Goal: Information Seeking & Learning: Learn about a topic

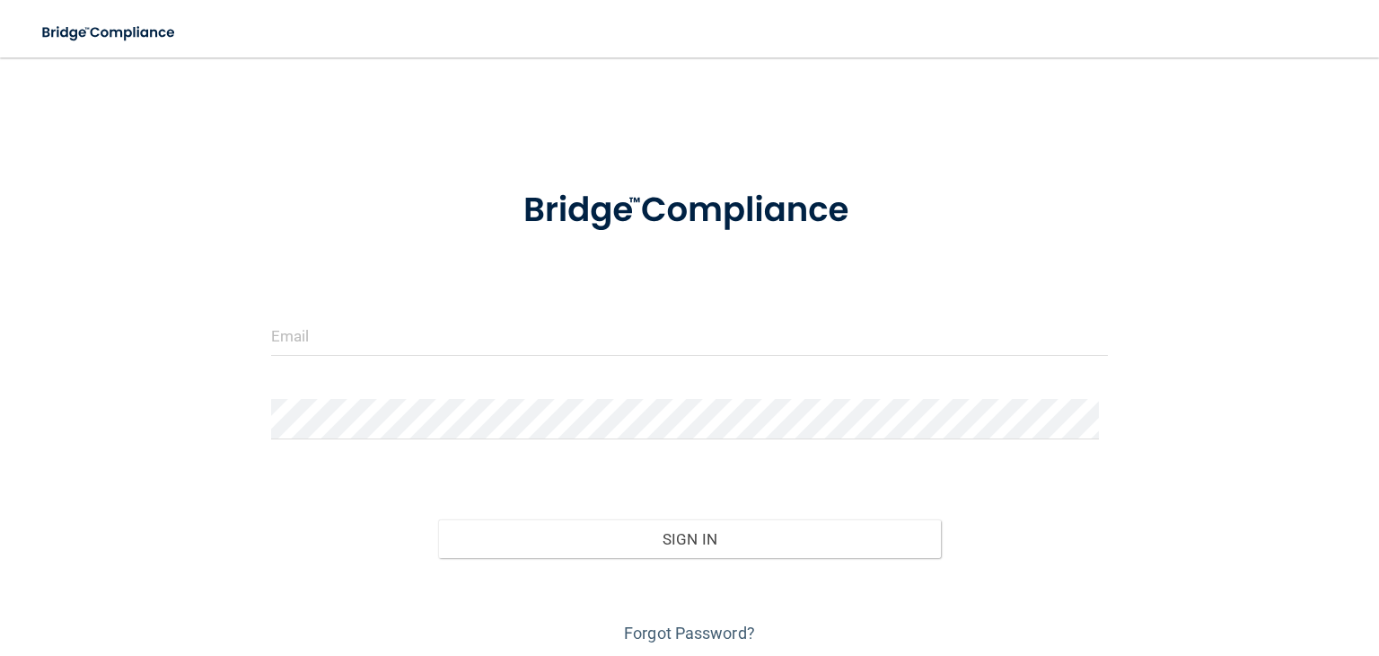
click at [363, 360] on div at bounding box center [690, 342] width 864 height 54
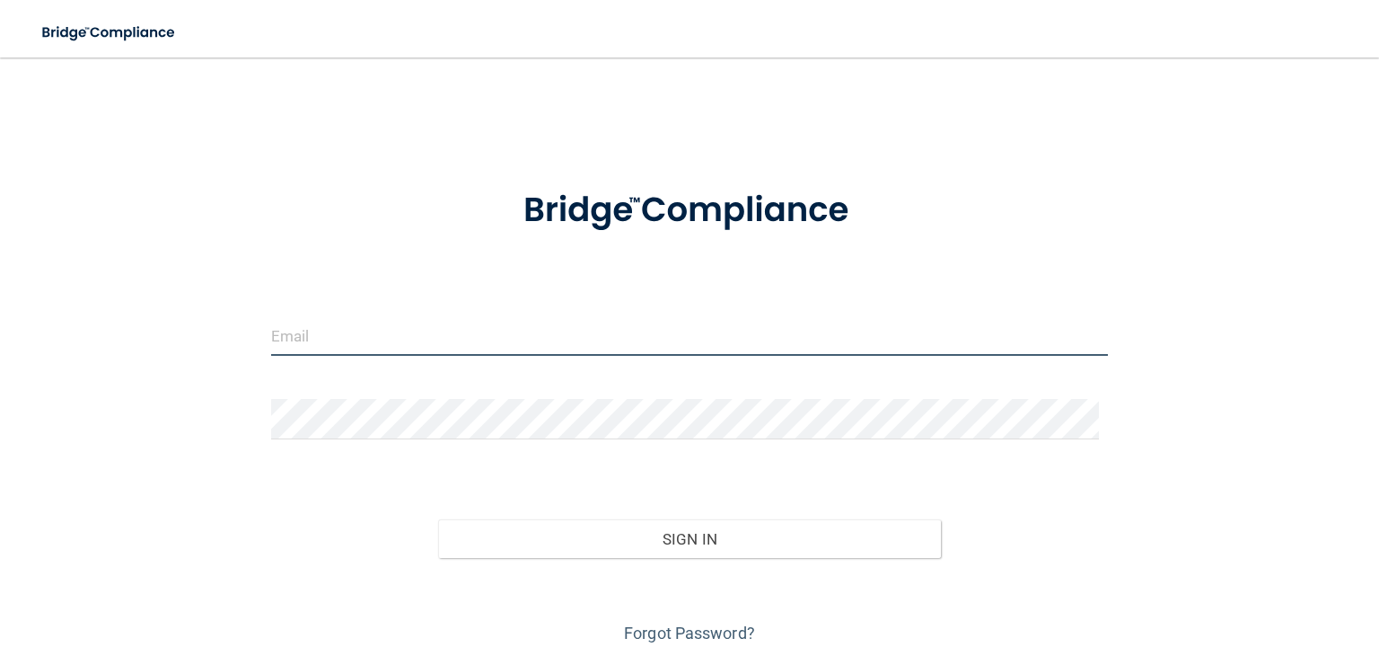
click at [348, 348] on input "email" at bounding box center [689, 335] width 837 height 40
type input "[PERSON_NAME][EMAIL_ADDRESS][DOMAIN_NAME]"
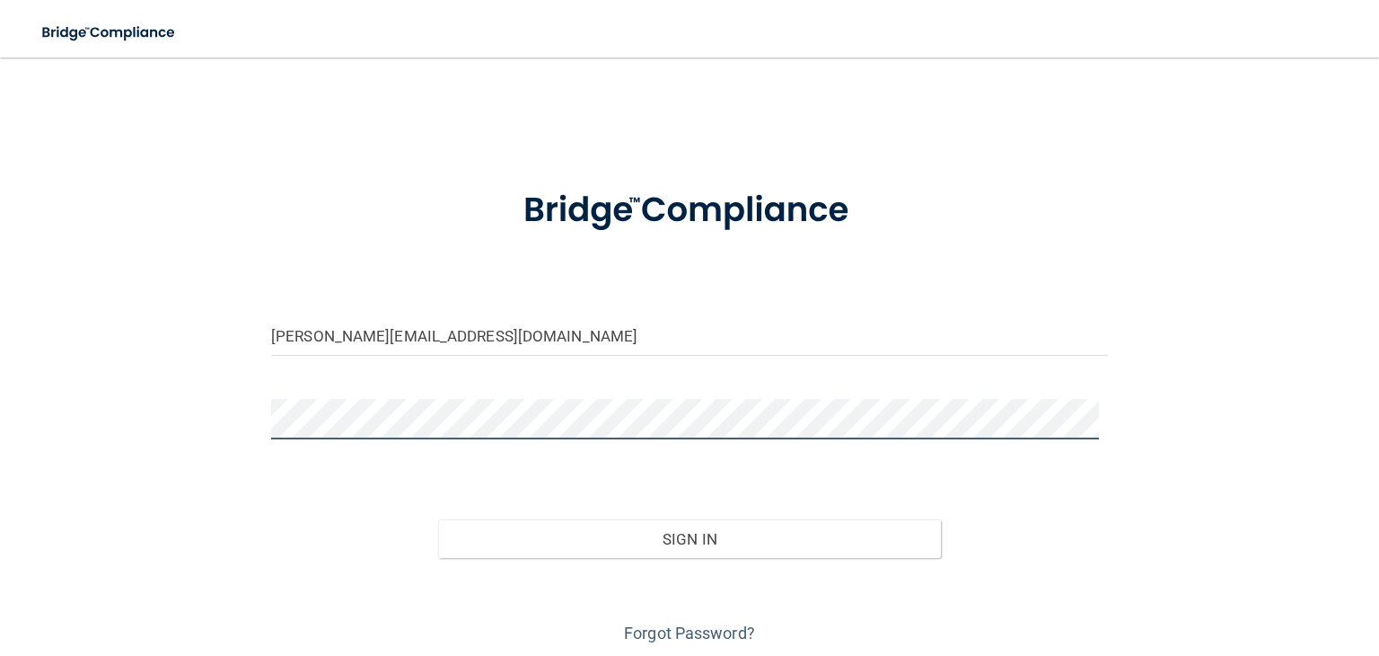
click at [438, 519] on button "Sign In" at bounding box center [689, 539] width 502 height 40
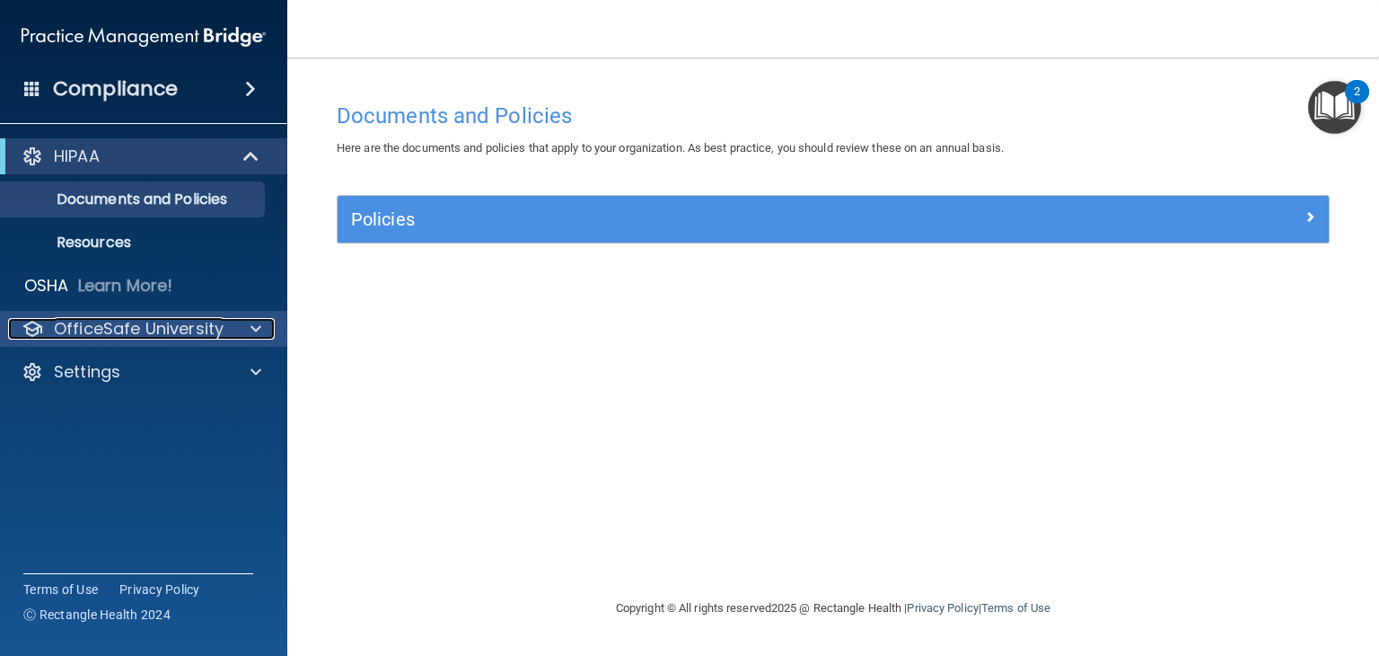
click at [163, 328] on p "OfficeSafe University" at bounding box center [139, 329] width 170 height 22
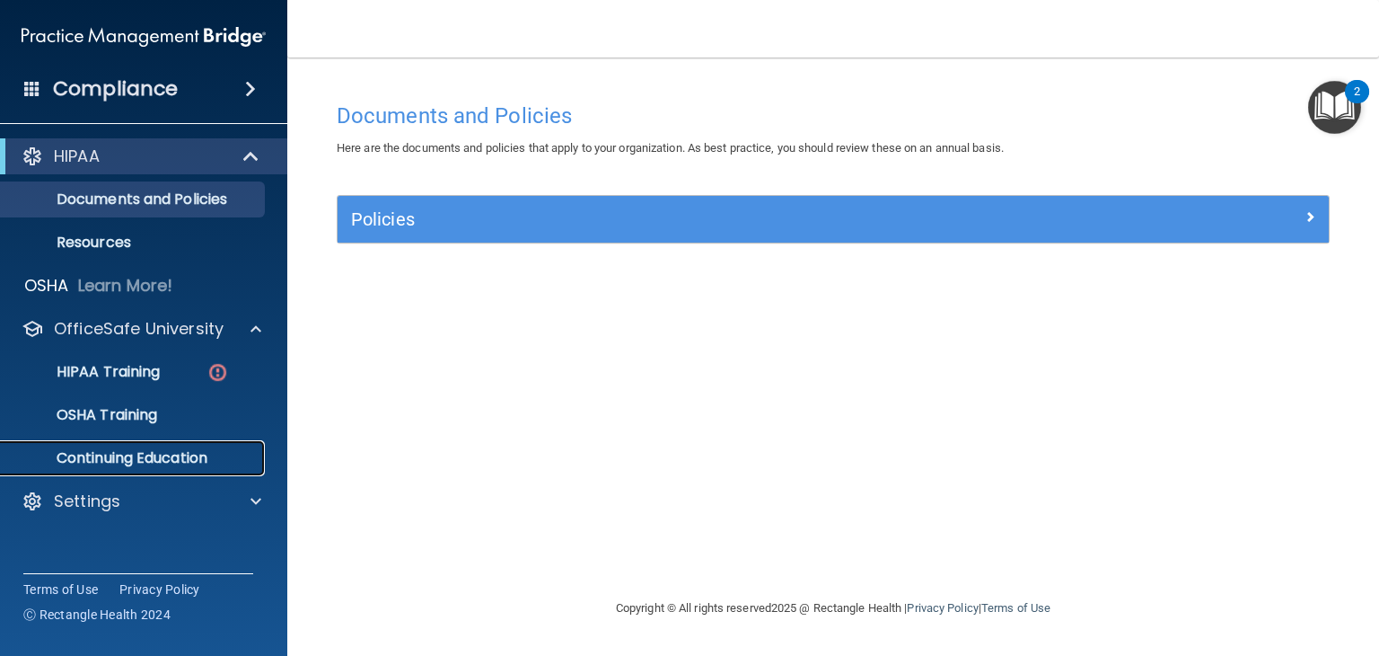
click at [111, 450] on p "Continuing Education" at bounding box center [134, 458] width 245 height 18
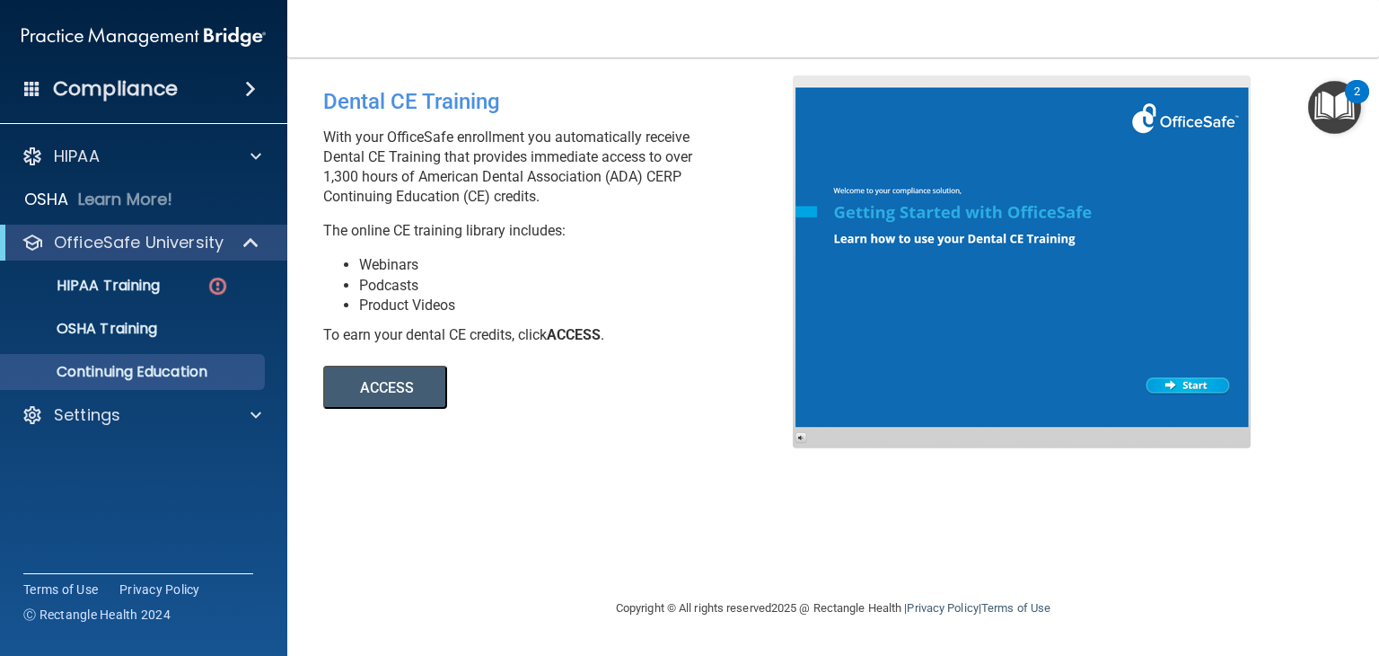
click at [401, 393] on button "ACCESS" at bounding box center [385, 387] width 124 height 43
